Goal: Task Accomplishment & Management: Manage account settings

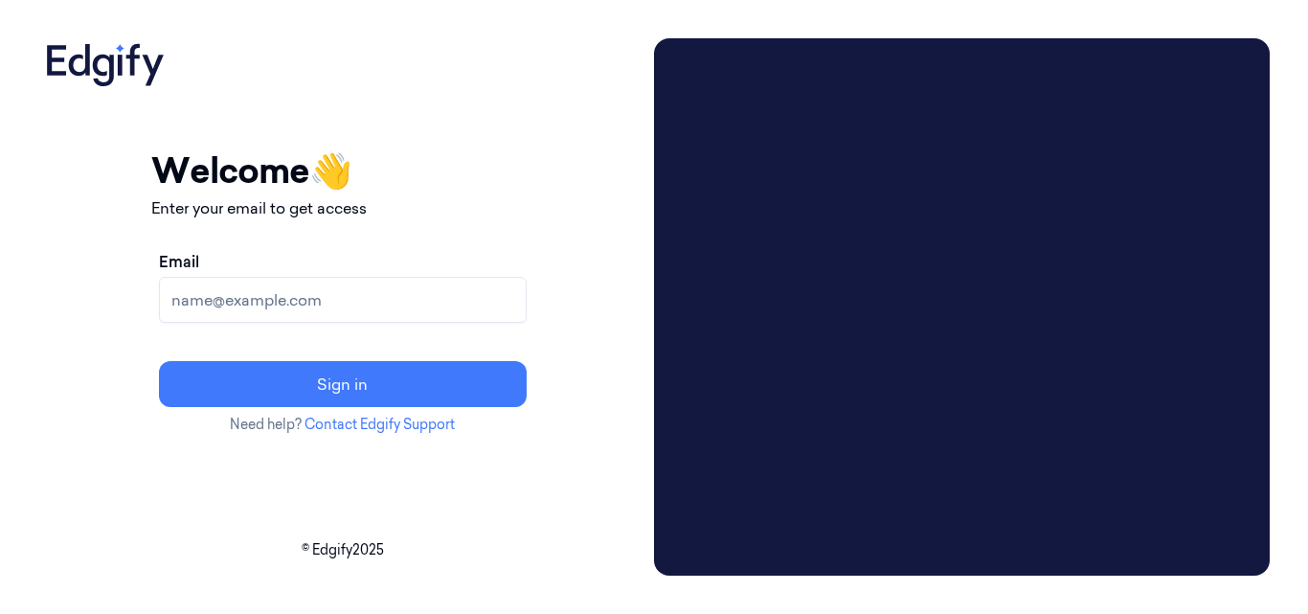
click at [375, 301] on input "Email" at bounding box center [343, 300] width 368 height 46
paste input "rupa.b@indivillage.co"
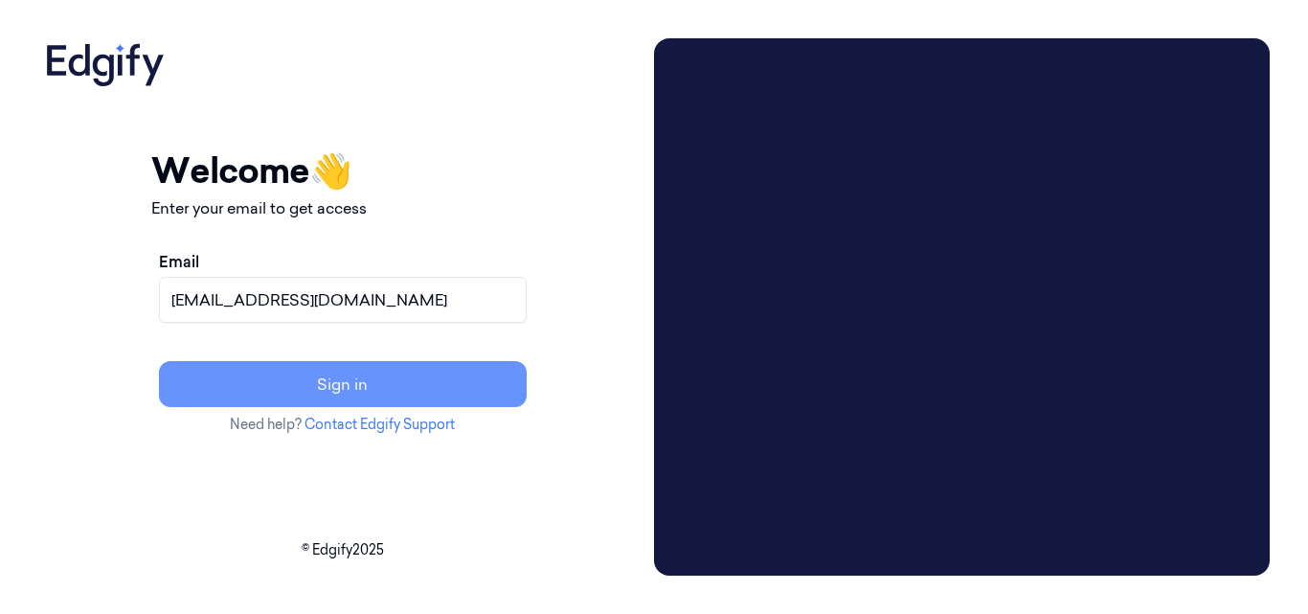
type input "rupa.b@indivillage.co"
click at [283, 388] on button "Sign in" at bounding box center [343, 384] width 368 height 46
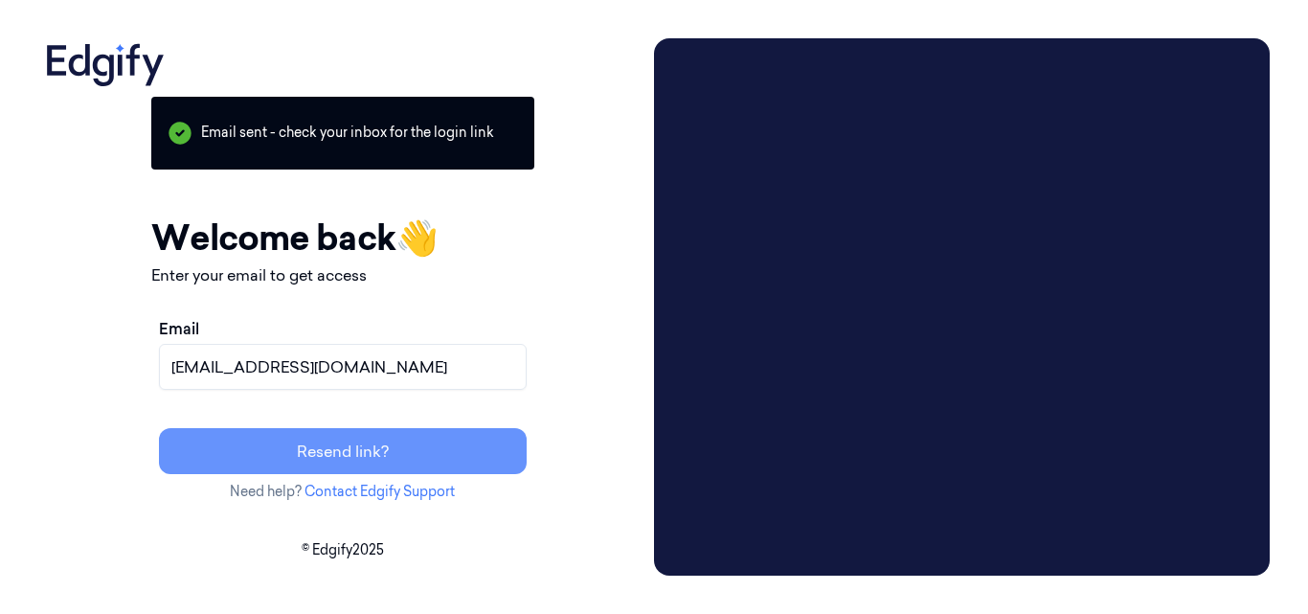
click at [444, 453] on button "Resend link?" at bounding box center [343, 451] width 368 height 46
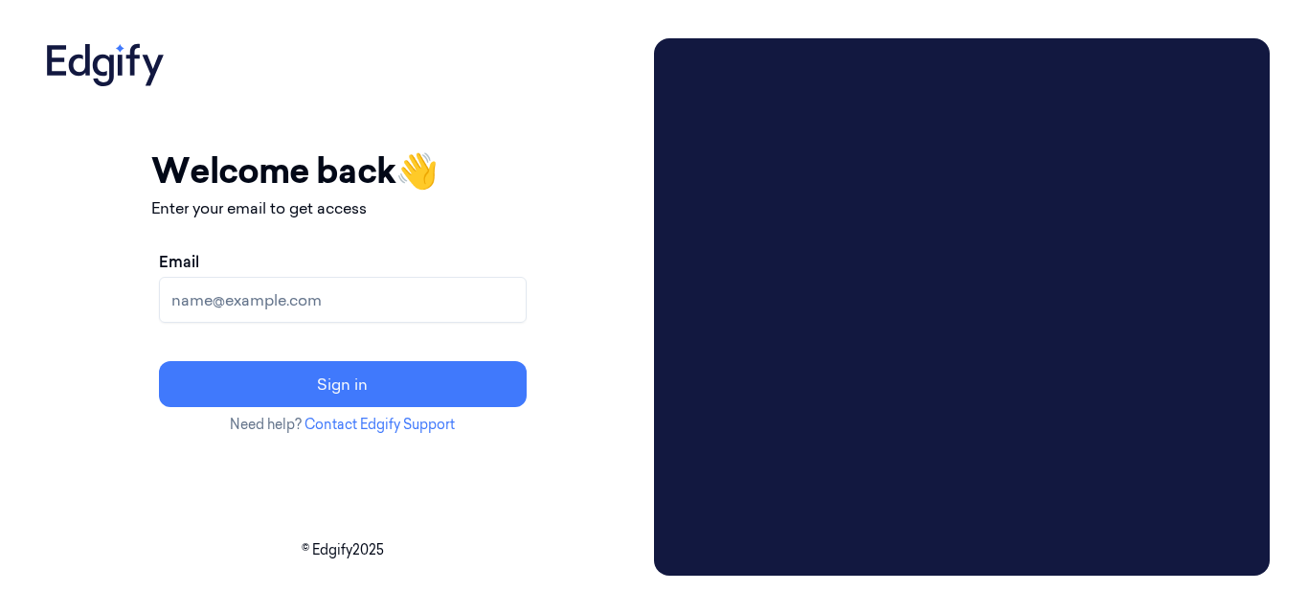
click at [368, 307] on input "Email" at bounding box center [343, 300] width 368 height 46
type input "rupa.b@indivillage.co"
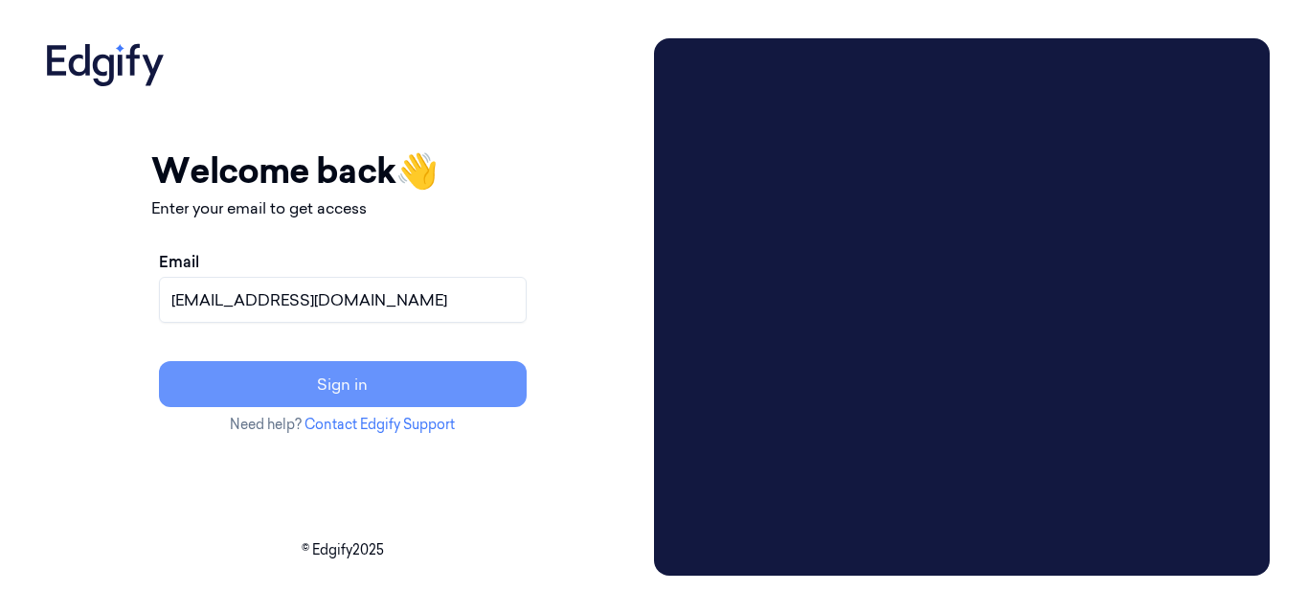
click at [441, 377] on button "Sign in" at bounding box center [343, 384] width 368 height 46
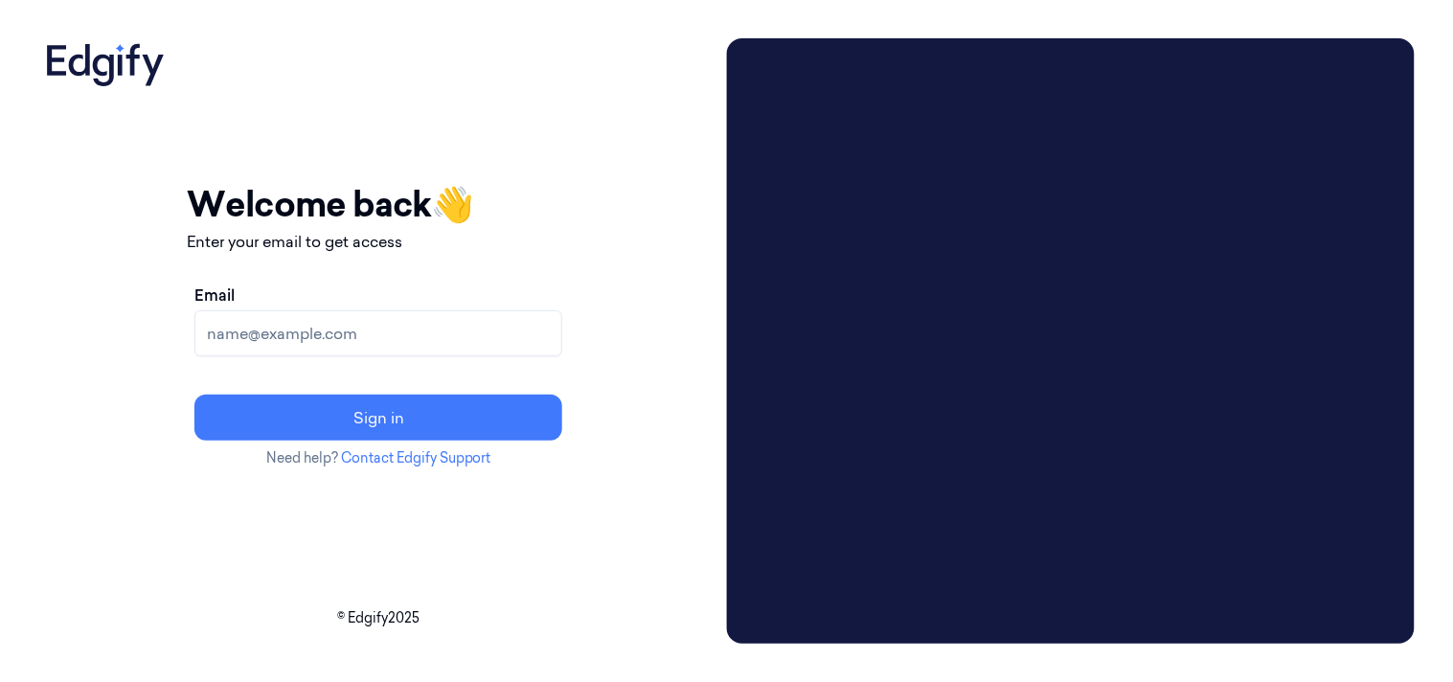
click at [519, 336] on input "Email" at bounding box center [378, 333] width 368 height 46
type input "rupa.b@indivillage.co"
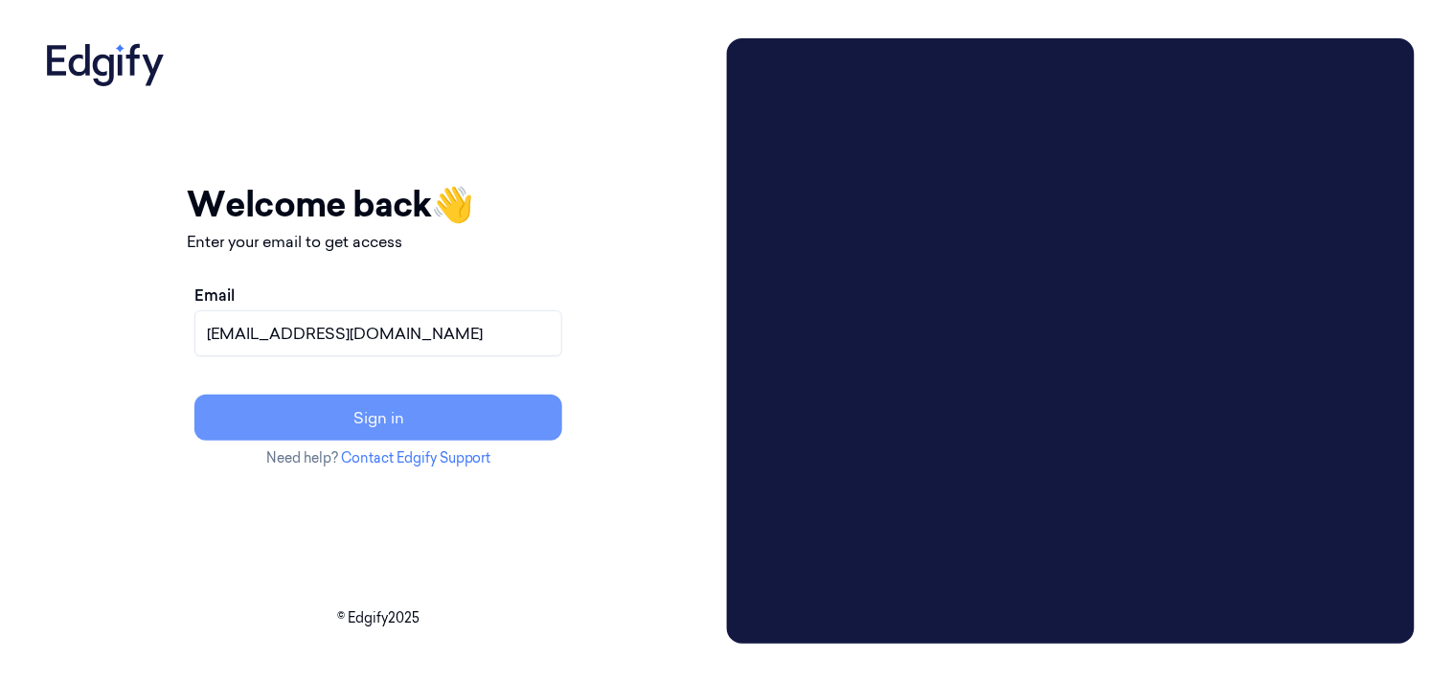
click at [487, 420] on button "Sign in" at bounding box center [378, 418] width 368 height 46
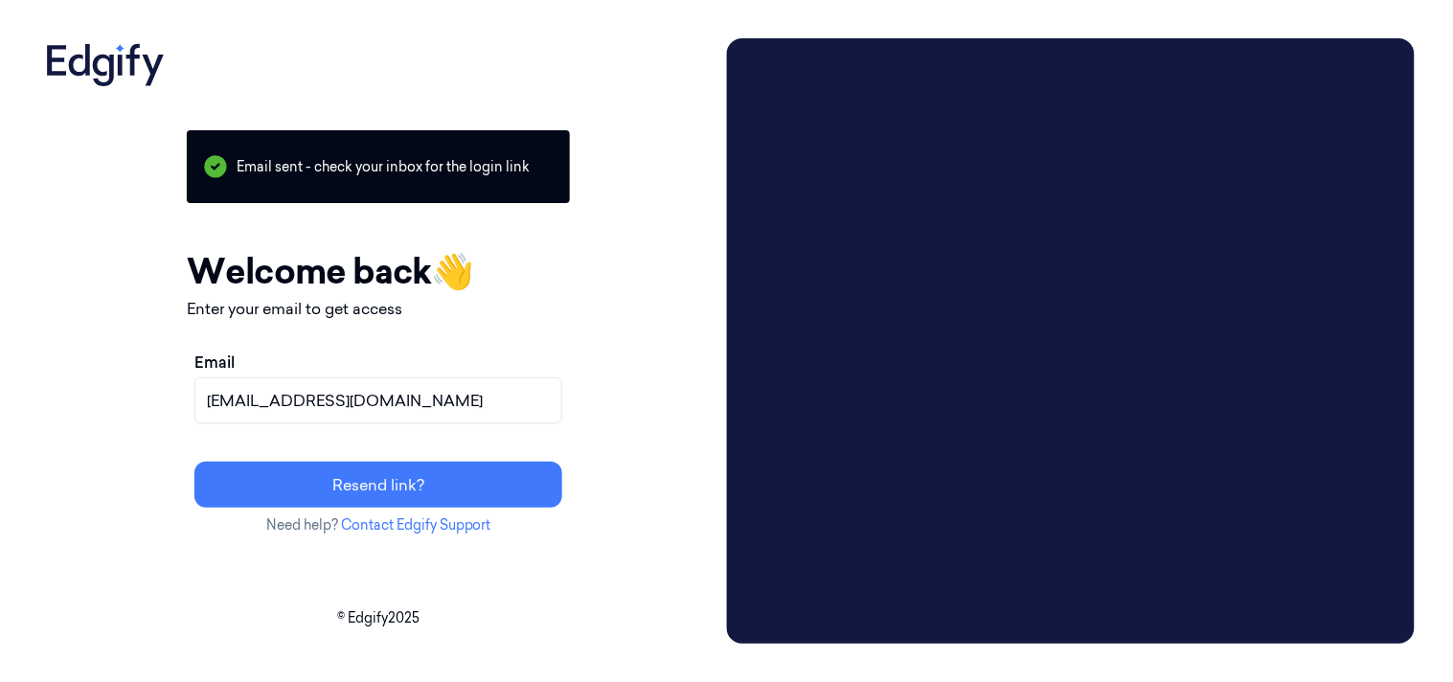
click at [343, 406] on input "rupa.b@indivillage.co" at bounding box center [378, 400] width 368 height 46
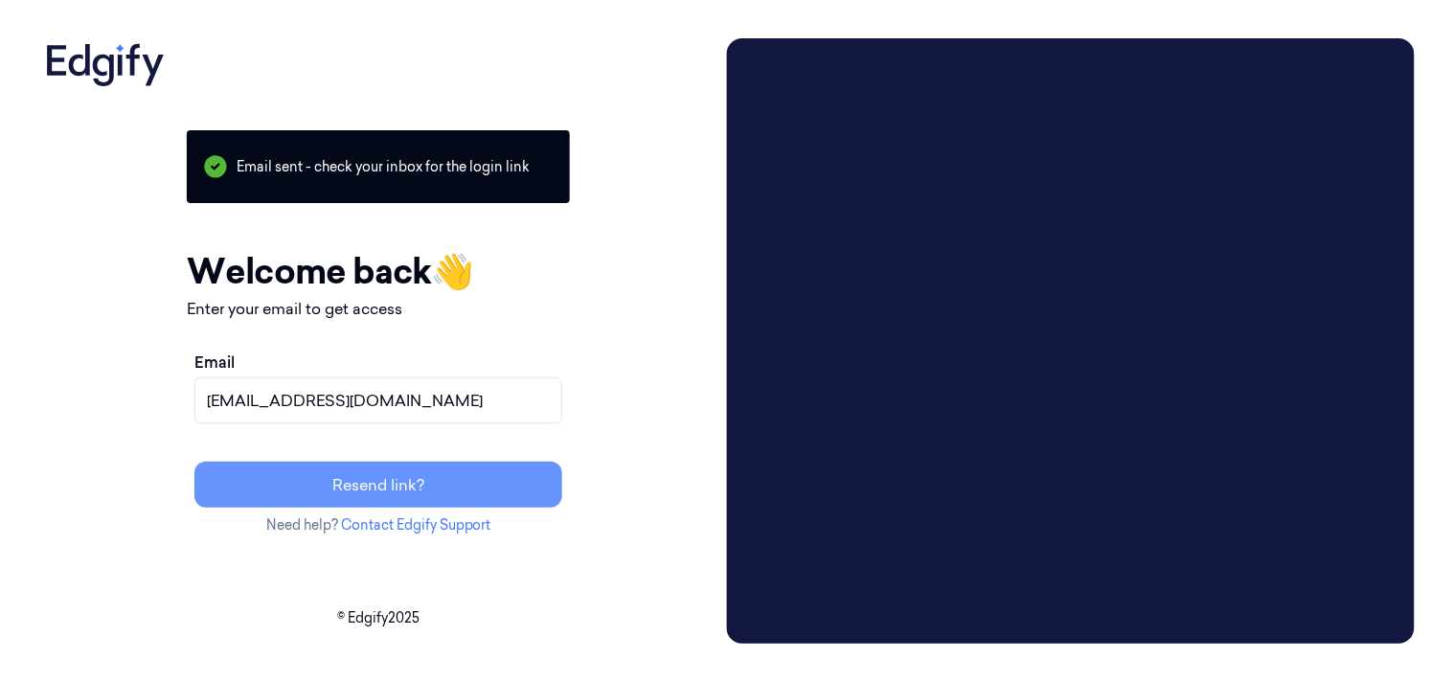
click at [543, 486] on button "Resend link?" at bounding box center [378, 485] width 368 height 46
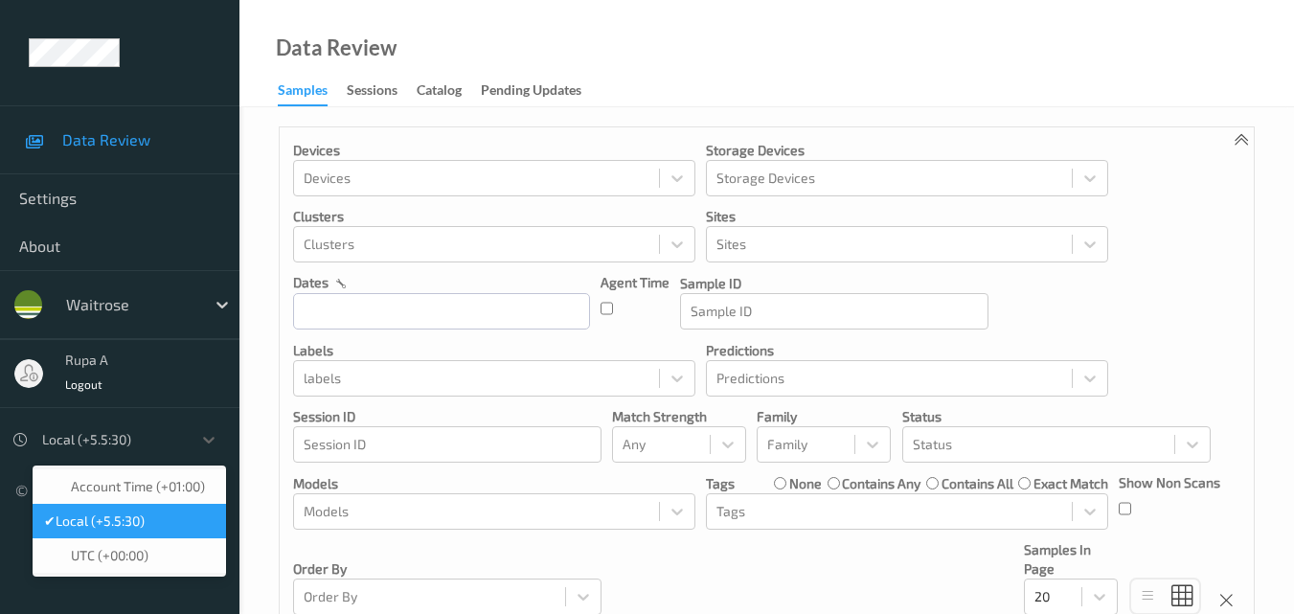
click at [126, 440] on div at bounding box center [112, 439] width 140 height 23
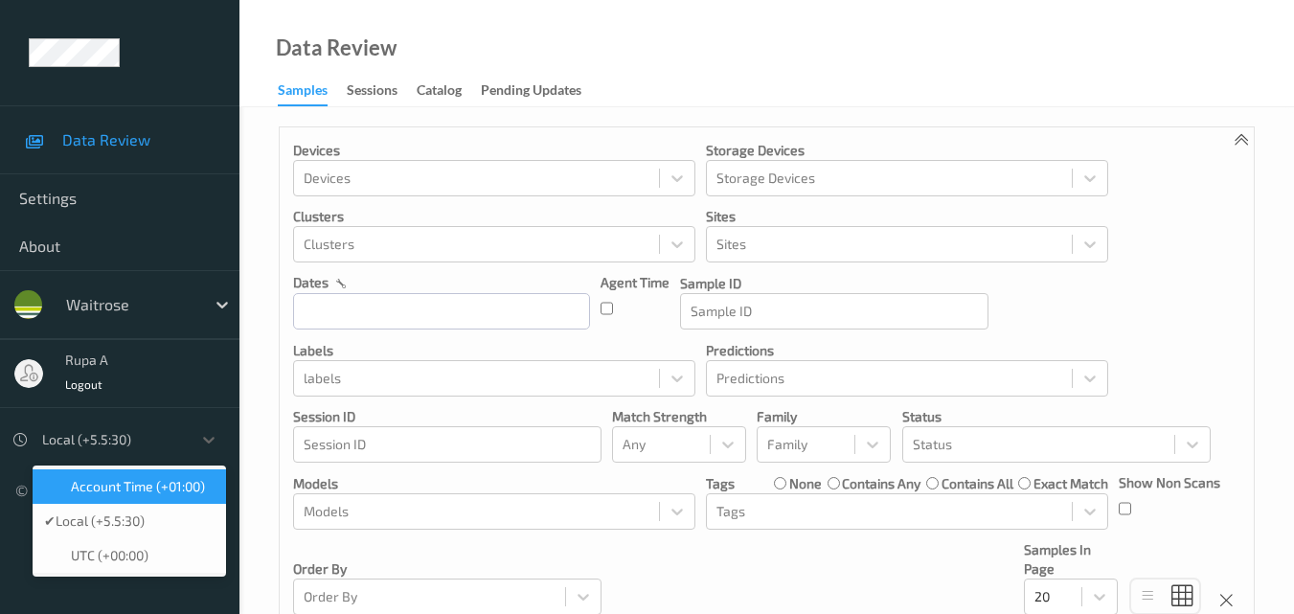
click at [143, 490] on span "Account Time (+01:00)" at bounding box center [138, 486] width 134 height 19
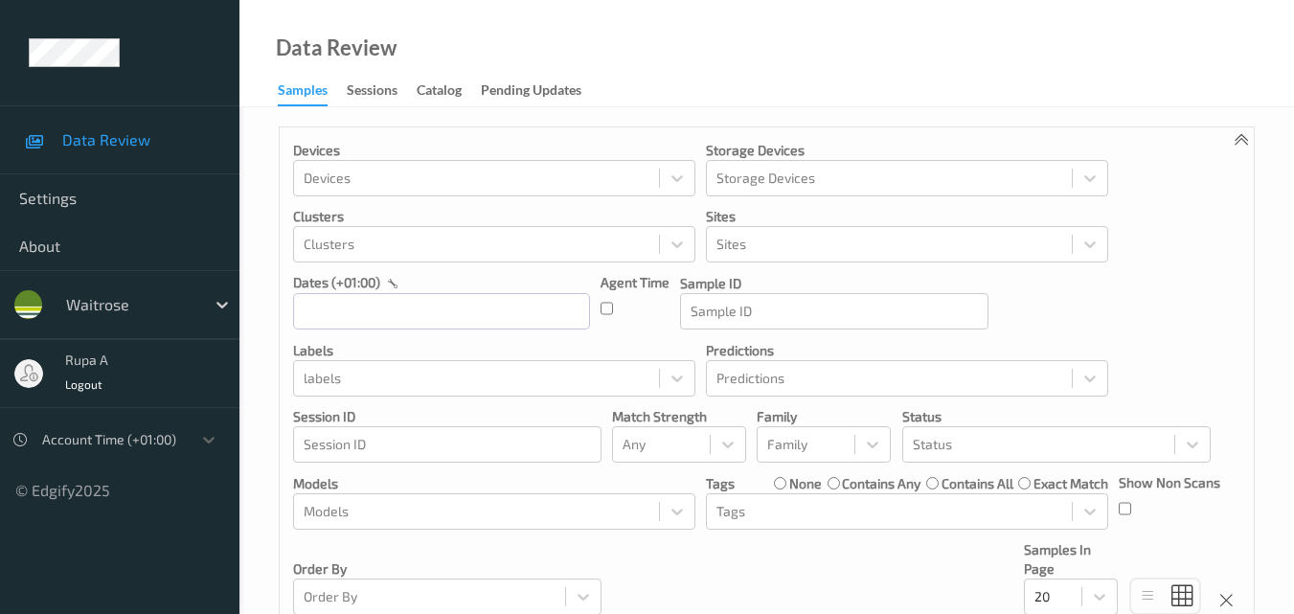
click at [1115, 75] on div "Data Review Samples Sessions Catalog Pending Updates" at bounding box center [766, 53] width 1055 height 107
click at [370, 100] on div "Sessions" at bounding box center [372, 92] width 51 height 24
